Goal: Task Accomplishment & Management: Complete application form

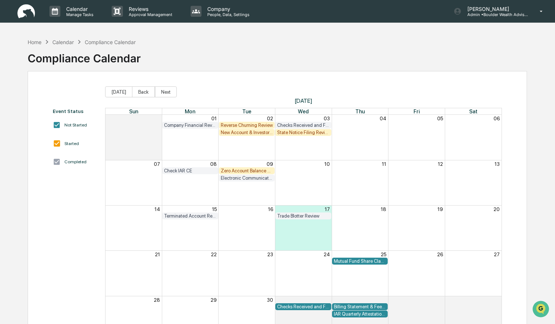
click at [115, 41] on div "Compliance Calendar" at bounding box center [110, 42] width 51 height 6
click at [108, 35] on div "Home Calendar Compliance Calendar Compliance Calendar" at bounding box center [84, 53] width 113 height 36
click at [78, 10] on p "Calendar" at bounding box center [78, 9] width 37 height 6
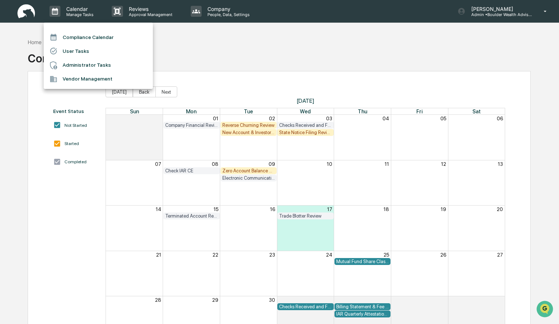
click at [199, 51] on div at bounding box center [279, 162] width 559 height 324
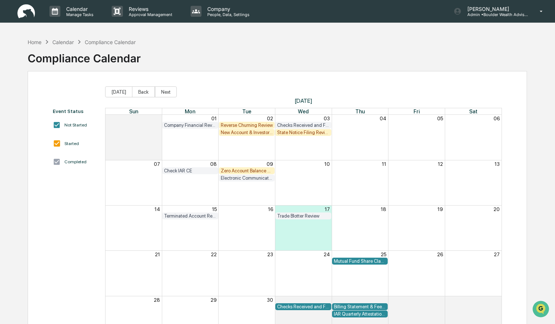
click at [396, 286] on div "Month View" at bounding box center [416, 272] width 57 height 45
click at [244, 133] on div "New Account & Investor Profile Review" at bounding box center [247, 132] width 52 height 5
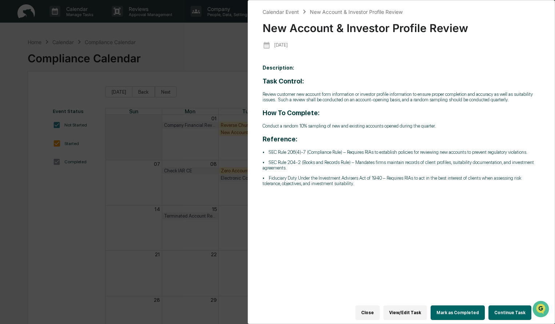
click at [502, 308] on button "Continue Task" at bounding box center [510, 312] width 43 height 15
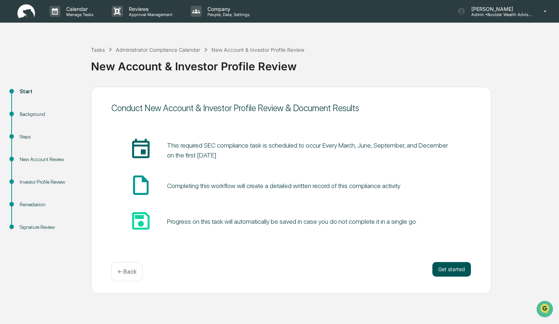
click at [441, 273] on button "Get started" at bounding box center [451, 269] width 39 height 15
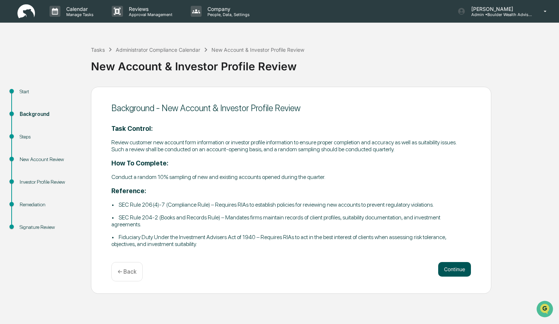
click at [454, 268] on button "Continue" at bounding box center [454, 269] width 33 height 15
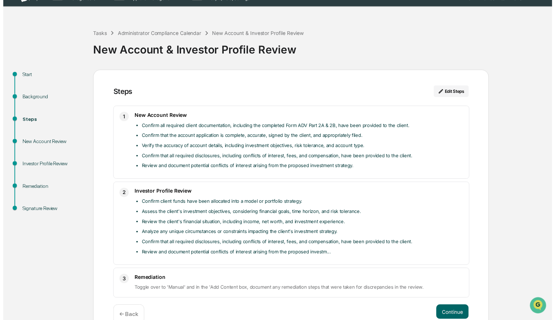
scroll to position [32, 0]
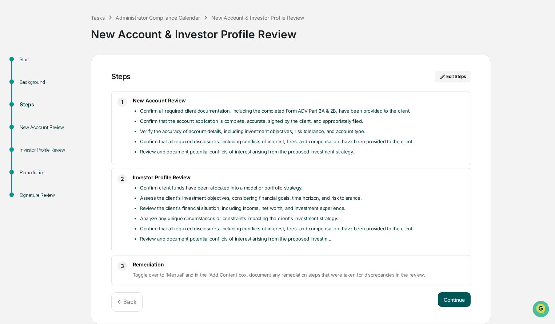
click at [447, 295] on button "Continue" at bounding box center [454, 299] width 33 height 15
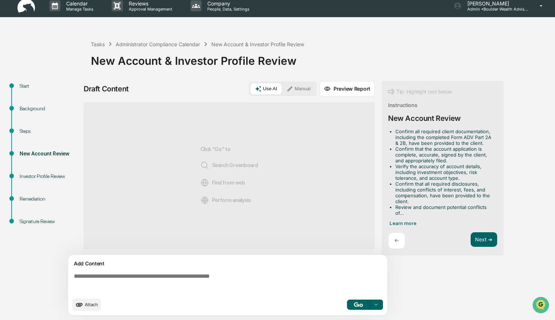
scroll to position [5, 0]
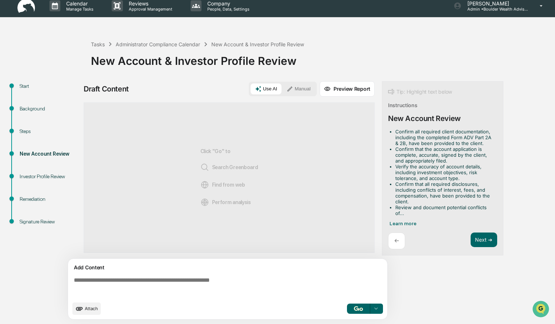
click at [298, 89] on button "Manual" at bounding box center [298, 88] width 33 height 11
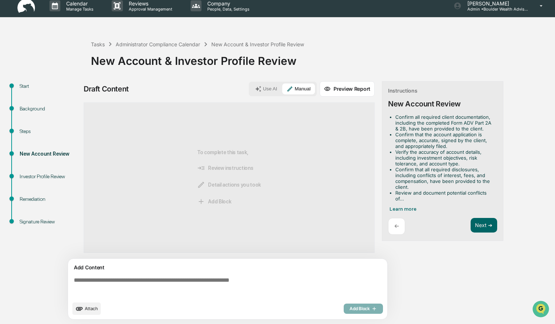
click at [142, 290] on textarea at bounding box center [229, 287] width 317 height 26
paste textarea "**********"
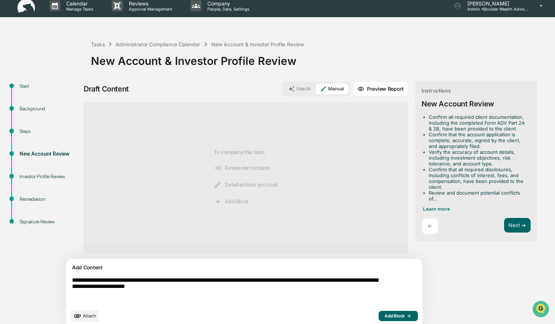
type textarea "**********"
click at [385, 316] on span "Add Block" at bounding box center [399, 316] width 28 height 6
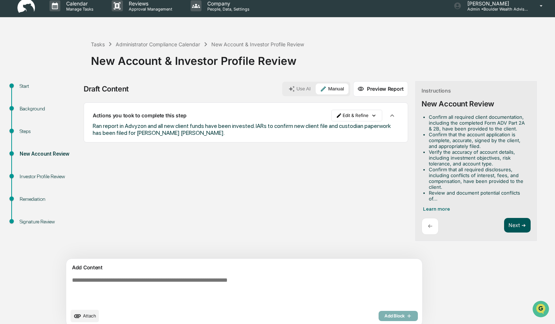
click at [505, 228] on button "Next ➔" at bounding box center [518, 225] width 27 height 15
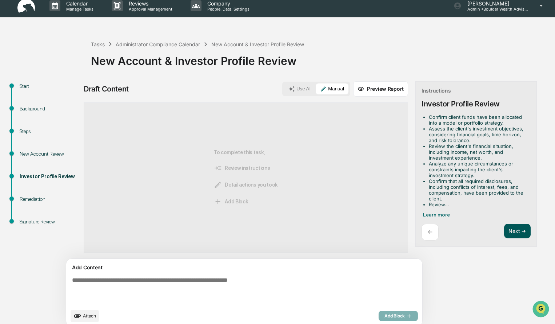
click at [505, 228] on button "Next ➔" at bounding box center [518, 230] width 27 height 15
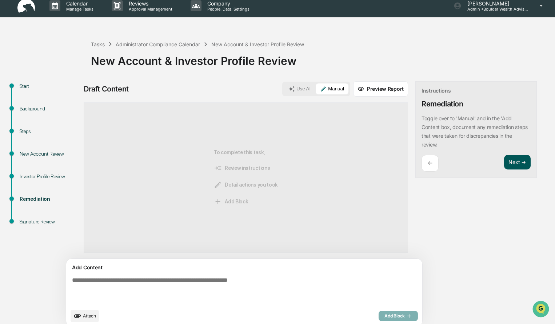
click at [505, 162] on button "Next ➔" at bounding box center [518, 162] width 27 height 15
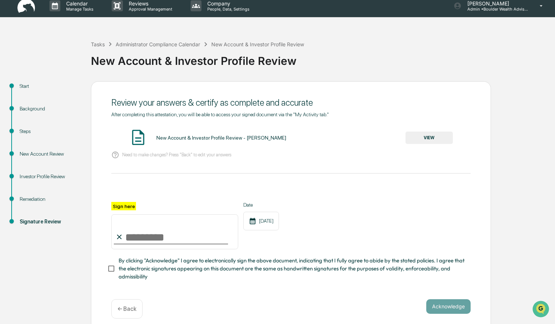
click at [428, 140] on button "VIEW" at bounding box center [429, 137] width 47 height 12
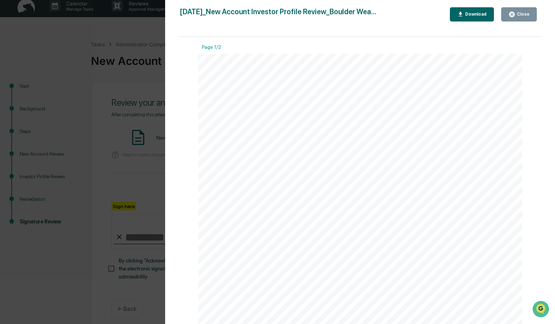
click at [521, 13] on div "Close" at bounding box center [523, 14] width 14 height 5
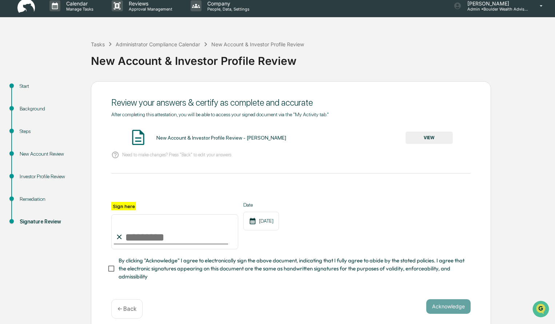
click at [141, 241] on input "Sign here" at bounding box center [174, 231] width 127 height 35
type input "**********"
click at [442, 308] on button "Acknowledge" at bounding box center [449, 306] width 44 height 15
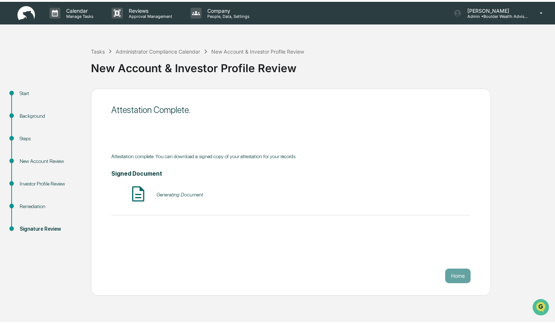
scroll to position [0, 0]
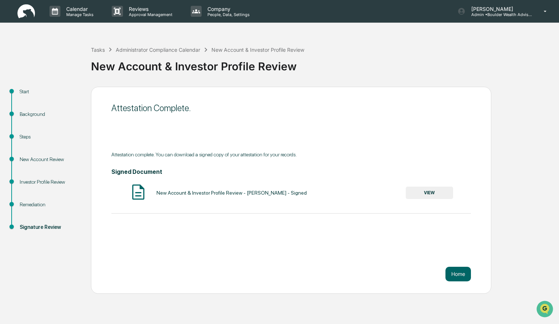
click at [436, 191] on button "VIEW" at bounding box center [429, 192] width 47 height 12
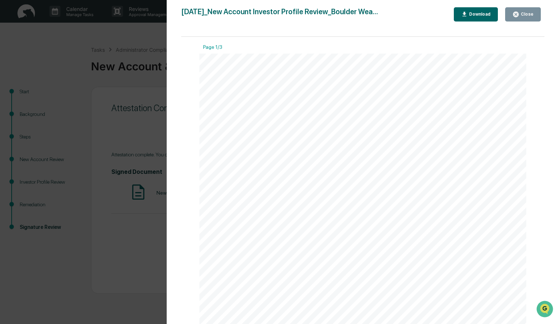
click at [479, 19] on button "Download" at bounding box center [476, 14] width 44 height 14
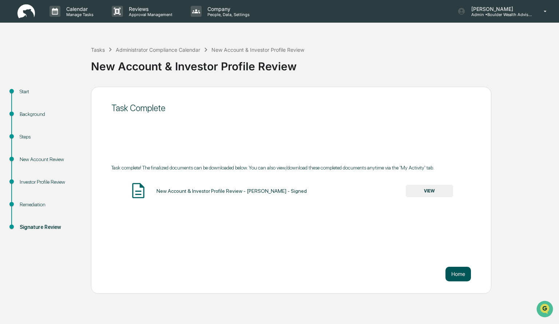
click at [465, 270] on button "Home" at bounding box center [458, 273] width 25 height 15
